Goal: Contribute content

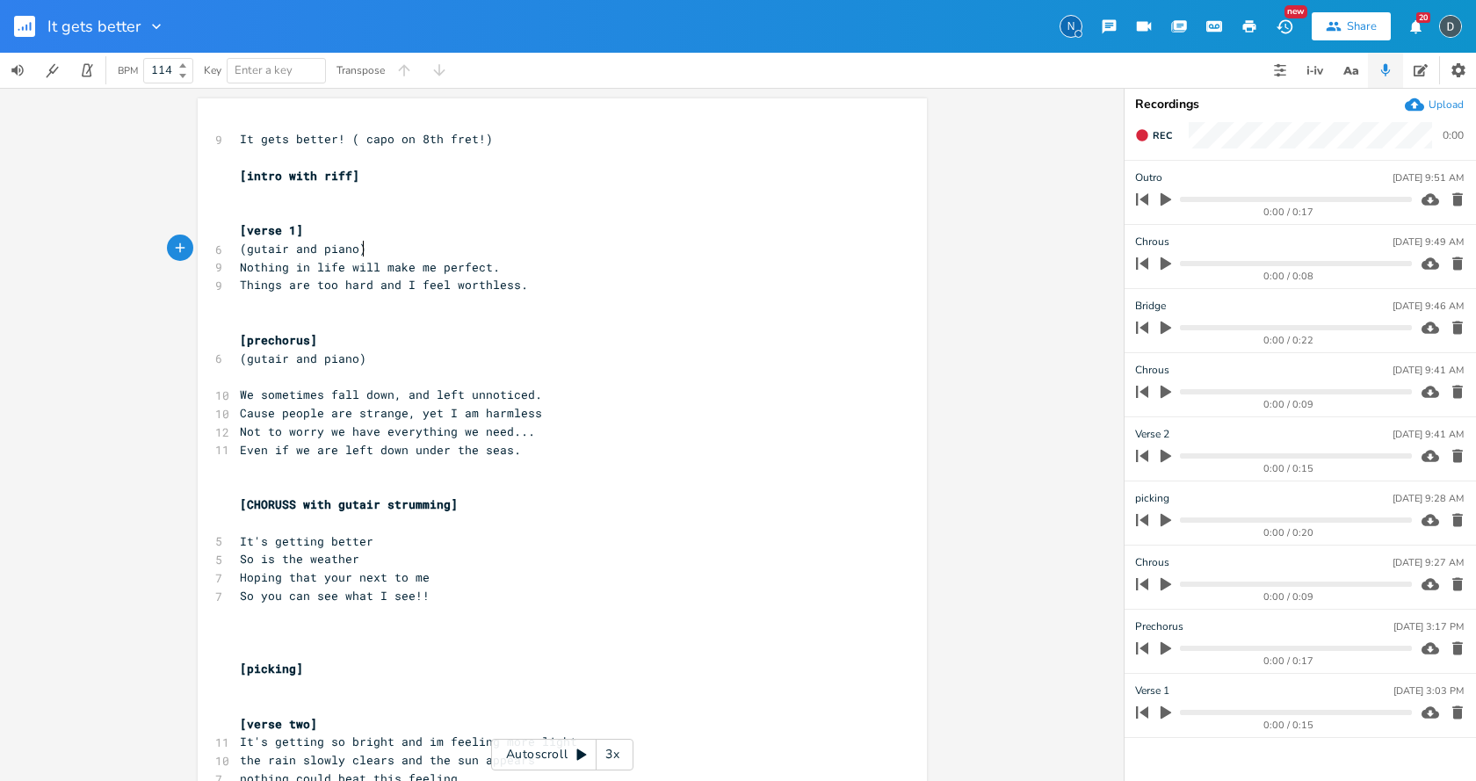
click at [373, 248] on pre "(gutair and piano)" at bounding box center [553, 249] width 634 height 18
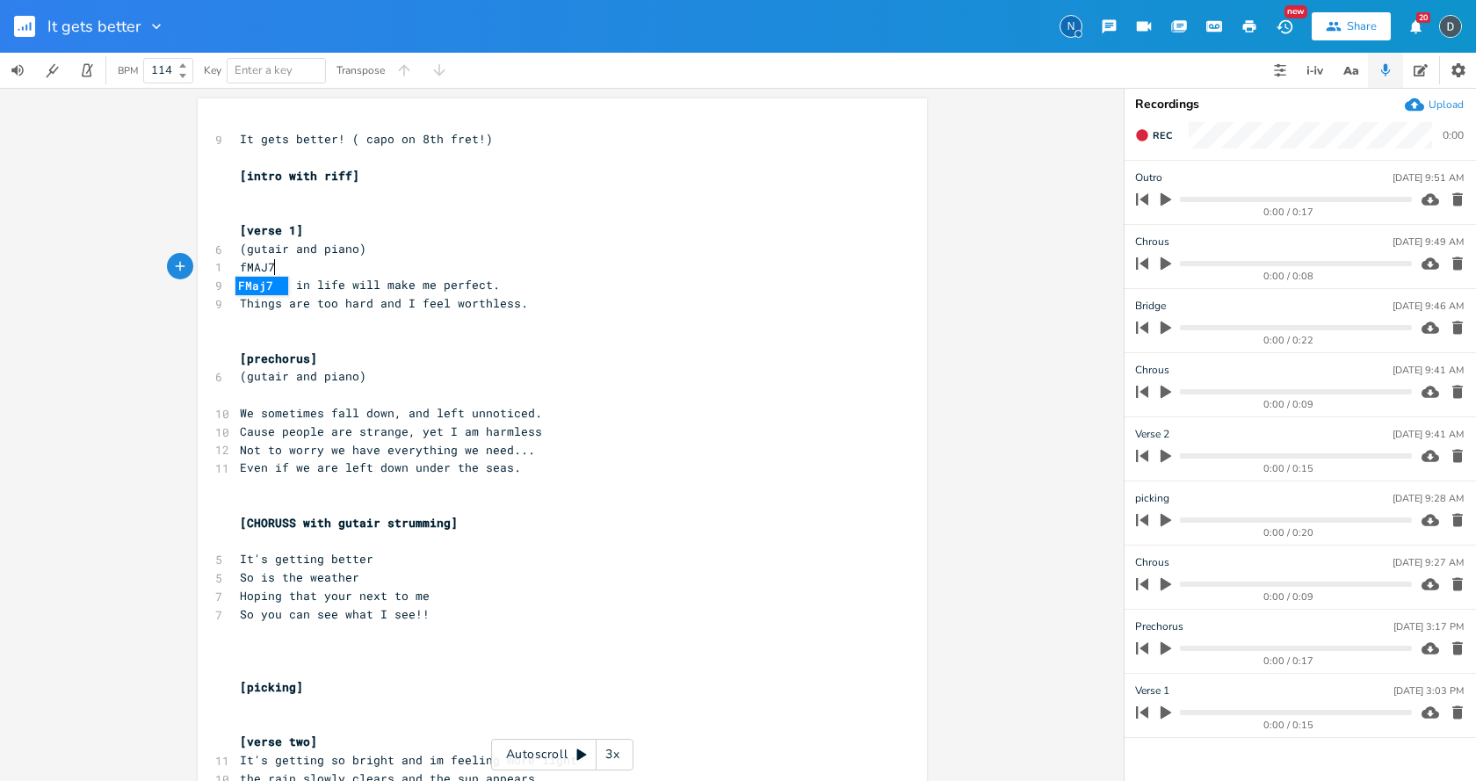
scroll to position [0, 33]
type textarea "fMAJ7"
click at [262, 287] on li "FMaj7" at bounding box center [262, 286] width 53 height 18
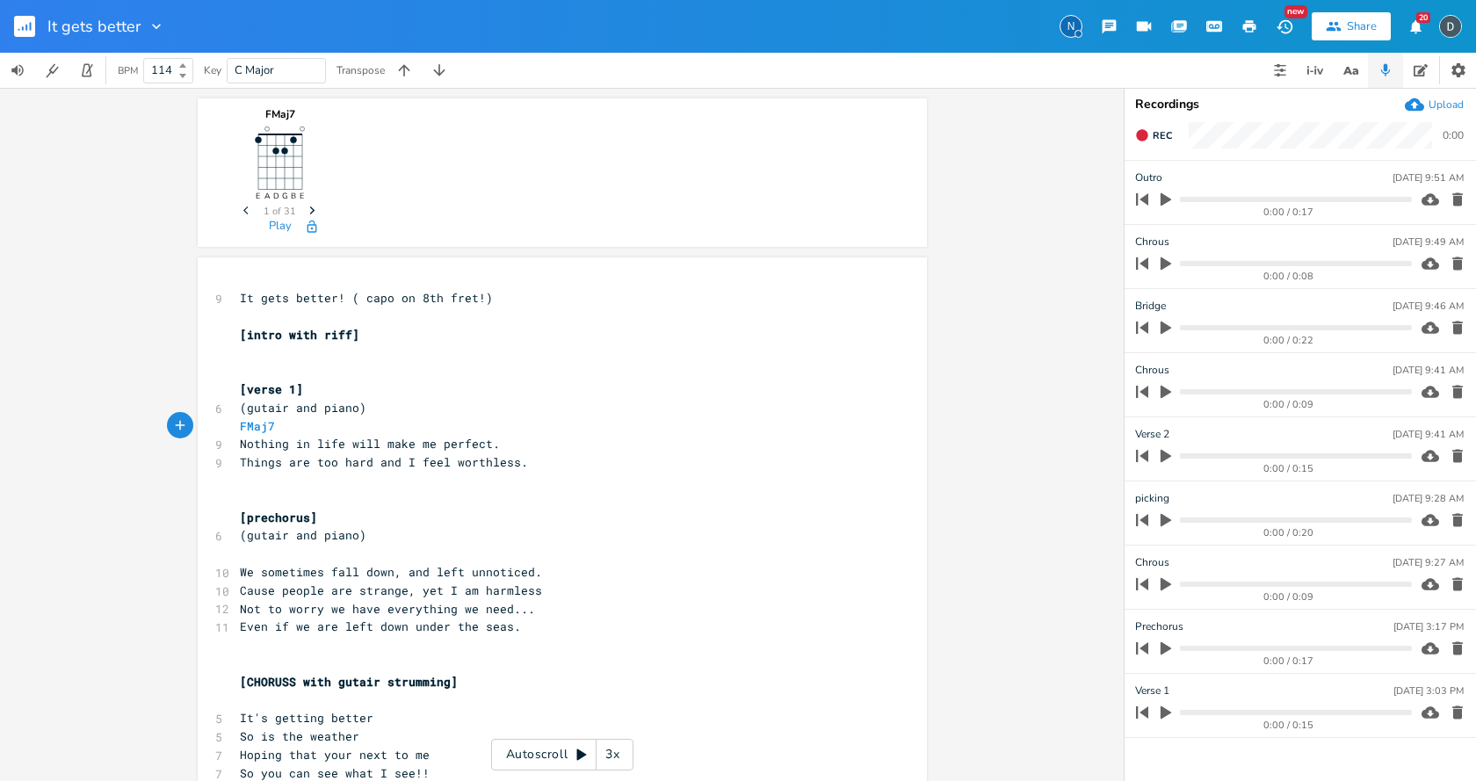
click at [1165, 712] on icon "button" at bounding box center [1166, 713] width 11 height 13
click at [512, 441] on pre "Nothing in life will make me perfect." at bounding box center [553, 444] width 634 height 18
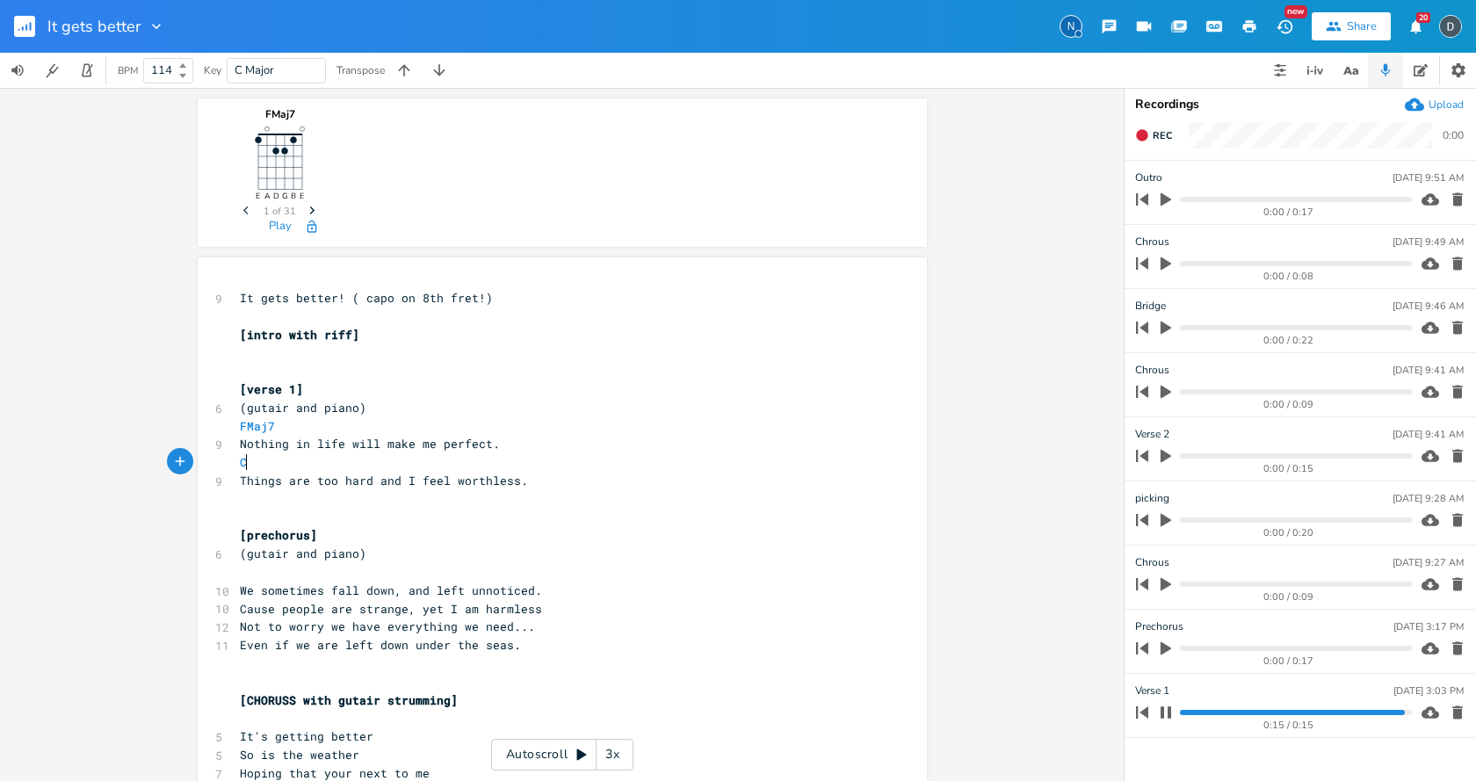
scroll to position [0, 7]
type textarea "Cadd9"
click at [713, 368] on pre "​" at bounding box center [553, 371] width 634 height 18
click at [344, 576] on pre "​" at bounding box center [553, 572] width 634 height 18
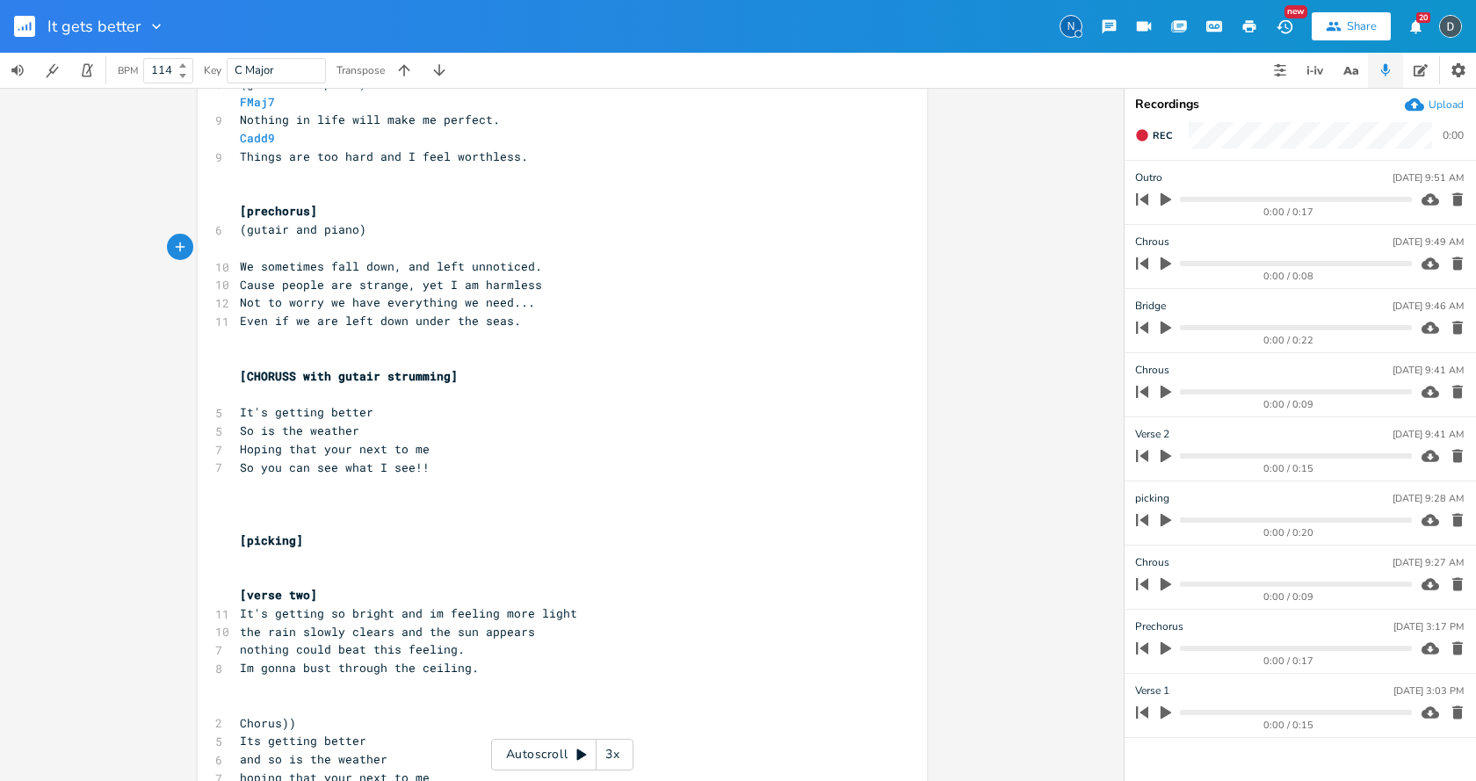
scroll to position [352, 0]
